Goal: Information Seeking & Learning: Learn about a topic

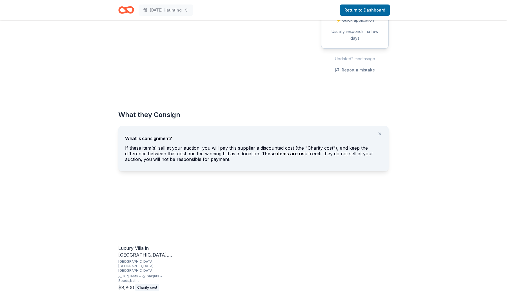
scroll to position [224, 0]
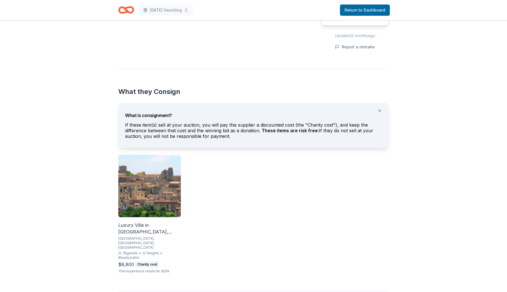
scroll to position [237, 0]
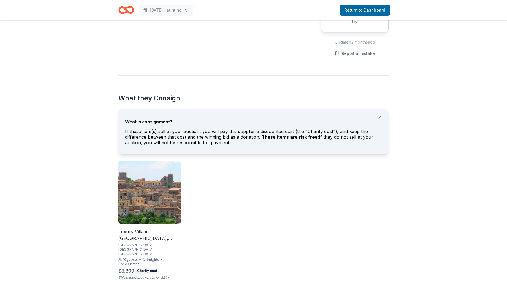
click at [134, 200] on img at bounding box center [149, 192] width 63 height 63
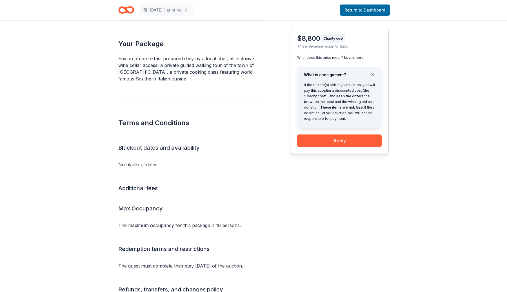
scroll to position [400, 0]
